Goal: Information Seeking & Learning: Learn about a topic

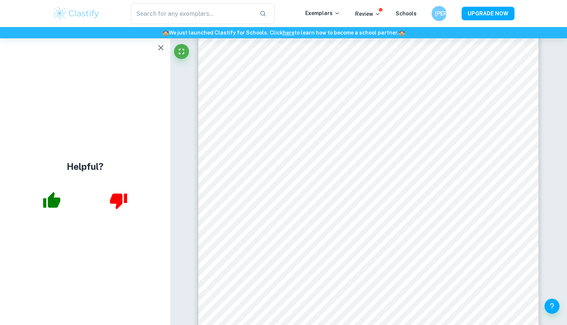
scroll to position [1540, 0]
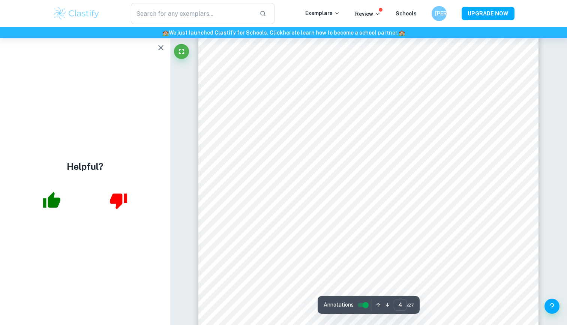
click at [161, 51] on icon "button" at bounding box center [160, 47] width 9 height 9
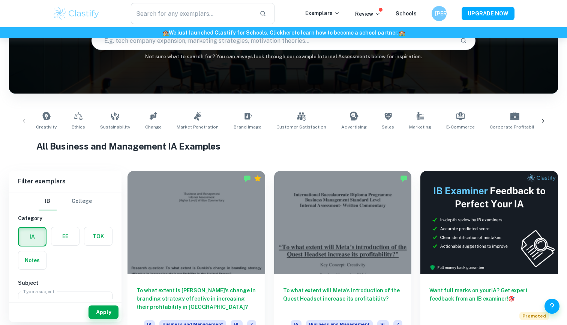
scroll to position [83, 0]
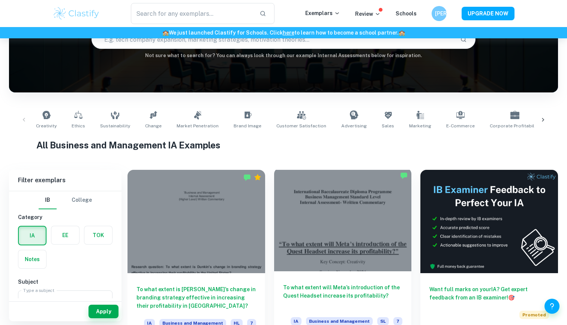
click at [323, 239] on div at bounding box center [343, 219] width 138 height 103
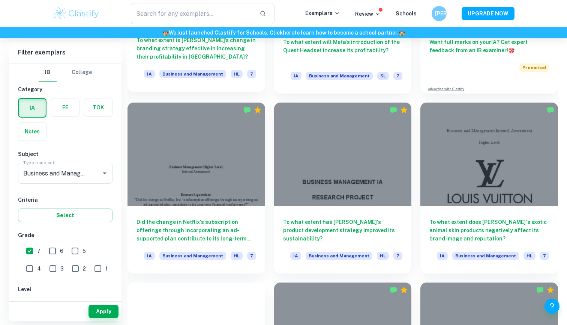
scroll to position [394, 0]
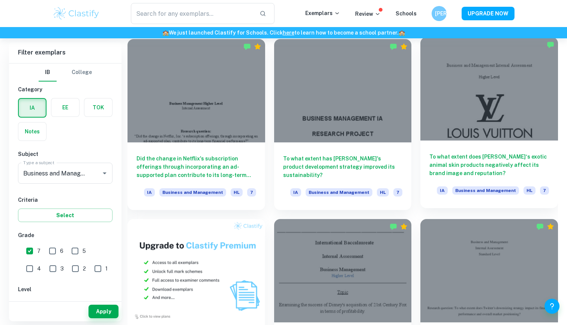
click at [482, 129] on div at bounding box center [490, 88] width 138 height 103
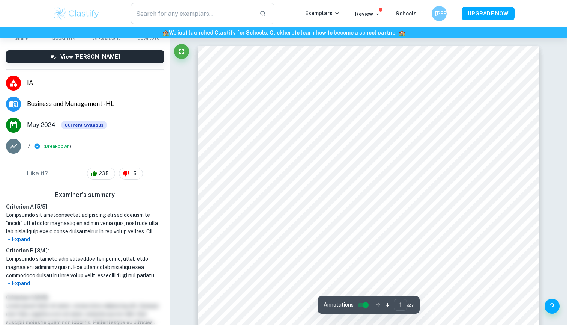
scroll to position [68, 0]
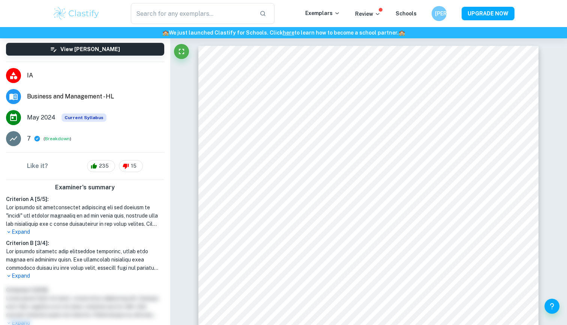
click at [22, 275] on p "Expand" at bounding box center [85, 276] width 158 height 8
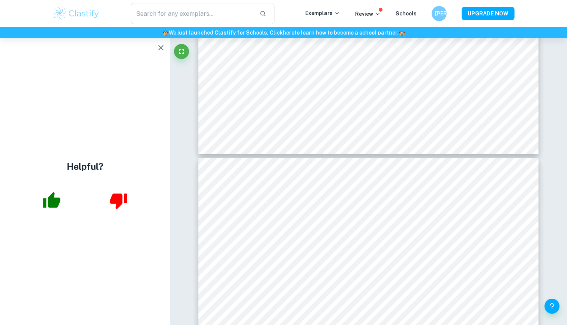
scroll to position [0, 0]
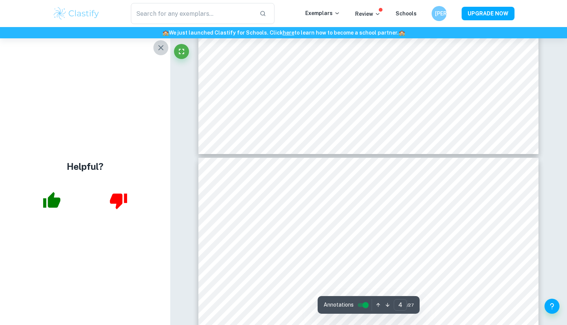
click at [162, 50] on icon "button" at bounding box center [160, 47] width 9 height 9
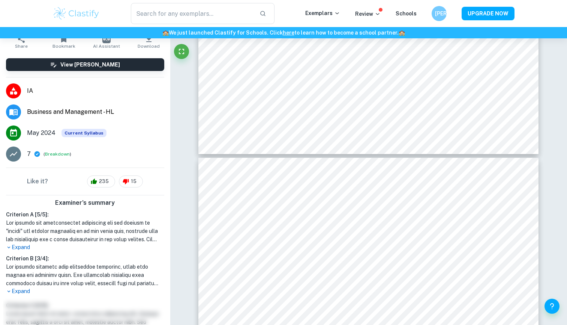
scroll to position [67, 0]
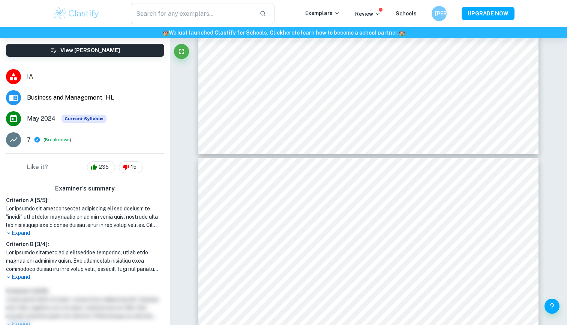
click at [24, 270] on h1 at bounding box center [85, 260] width 158 height 25
click at [24, 274] on p "Expand" at bounding box center [85, 277] width 158 height 8
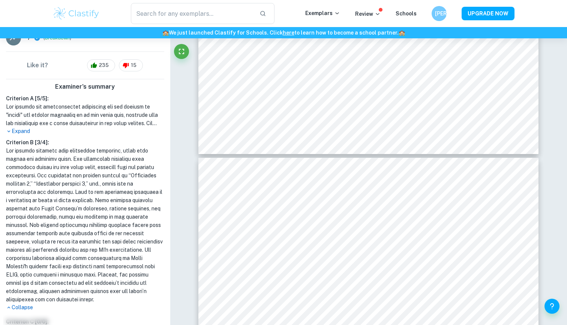
scroll to position [175, 0]
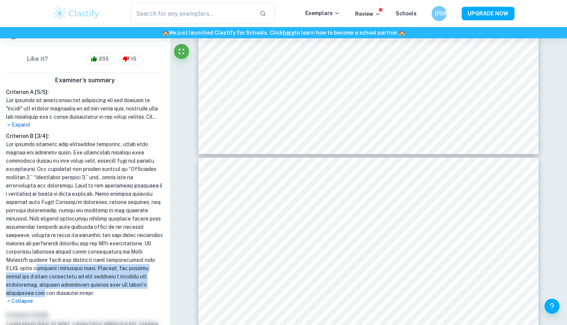
drag, startPoint x: 84, startPoint y: 268, endPoint x: 80, endPoint y: 294, distance: 26.3
click at [80, 294] on h1 at bounding box center [85, 218] width 158 height 157
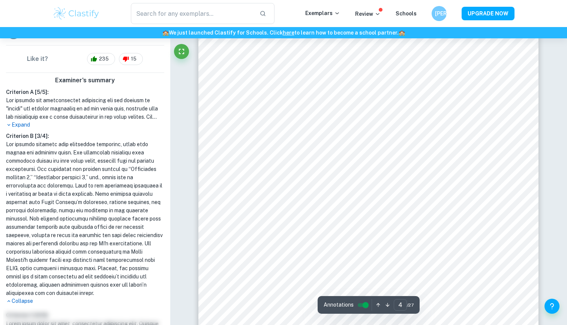
scroll to position [1551, 0]
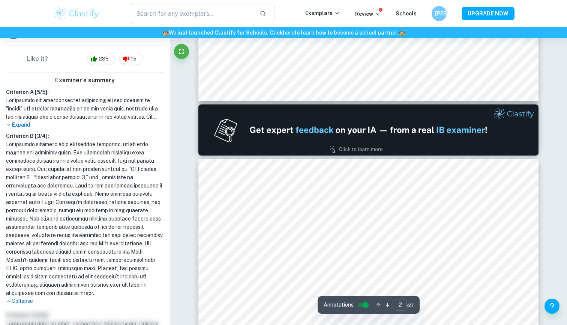
type input "1"
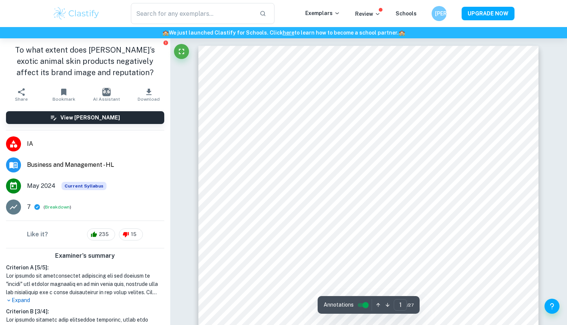
scroll to position [0, 0]
